Goal: Task Accomplishment & Management: Use online tool/utility

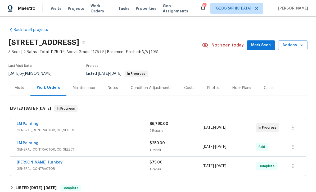
click at [96, 10] on span "Work Orders" at bounding box center [101, 8] width 21 height 11
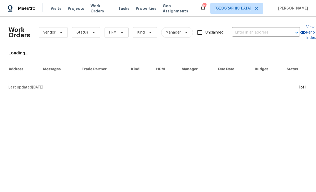
click at [255, 29] on input "text" at bounding box center [258, 33] width 53 height 8
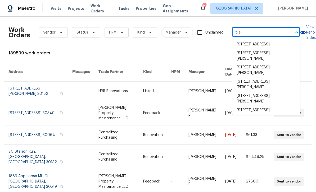
click at [257, 32] on input "tile" at bounding box center [258, 33] width 53 height 8
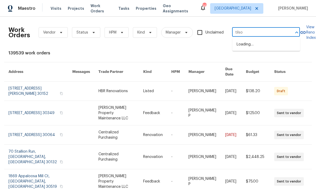
type input "tilson"
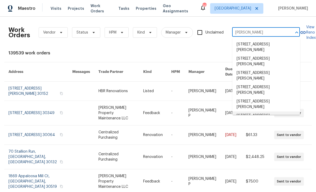
click at [276, 118] on li "2653 Tilson Rd, Decatur, GA 30032" at bounding box center [266, 119] width 68 height 14
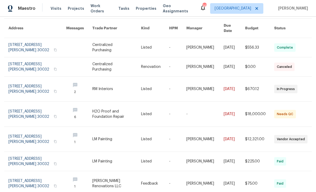
scroll to position [44, 0]
click at [47, 134] on link at bounding box center [37, 139] width 58 height 25
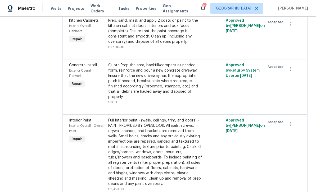
scroll to position [248, 0]
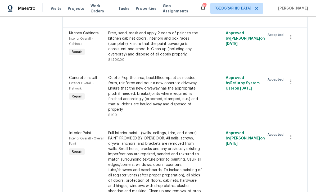
click at [199, 106] on div "Quote Prep the area, backfill/compact as needed, form, reinforce and pour a new…" at bounding box center [155, 93] width 95 height 37
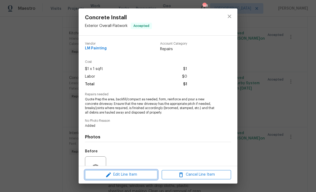
click at [142, 177] on span "Edit Line Item" at bounding box center [121, 175] width 69 height 7
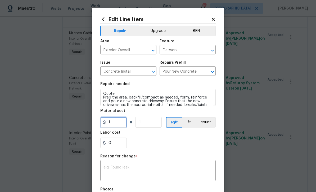
click at [119, 127] on input "1" at bounding box center [113, 122] width 26 height 11
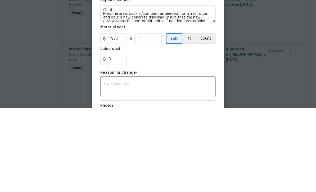
scroll to position [17, 0]
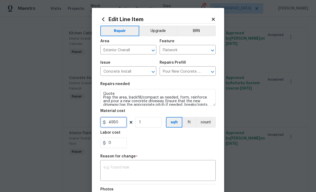
type input "4950"
click at [143, 168] on textarea at bounding box center [158, 171] width 109 height 11
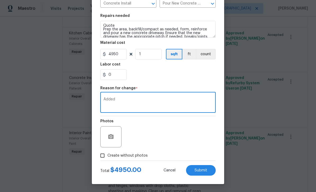
scroll to position [69, 0]
type textarea "Added"
click at [104, 159] on input "Create without photos" at bounding box center [102, 156] width 10 height 10
checkbox input "true"
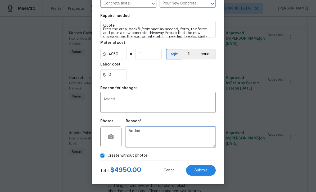
click at [152, 135] on textarea "Added" at bounding box center [171, 137] width 90 height 21
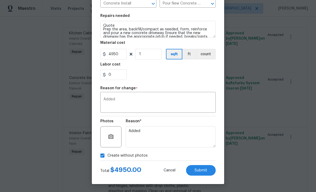
click at [208, 172] on button "Submit" at bounding box center [201, 170] width 30 height 11
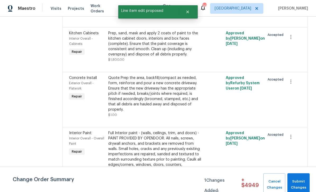
scroll to position [0, 0]
click at [301, 183] on span "Submit Changes" at bounding box center [298, 185] width 17 height 12
